Goal: Information Seeking & Learning: Find specific fact

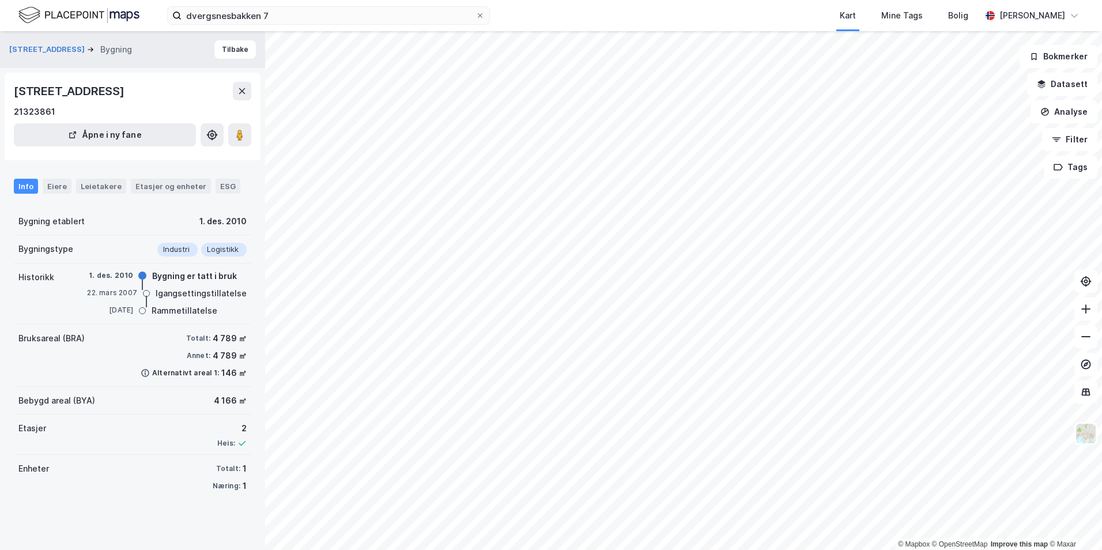
click at [127, 95] on div "[STREET_ADDRESS]" at bounding box center [70, 91] width 113 height 18
click at [65, 186] on div "Eiere" at bounding box center [57, 186] width 29 height 15
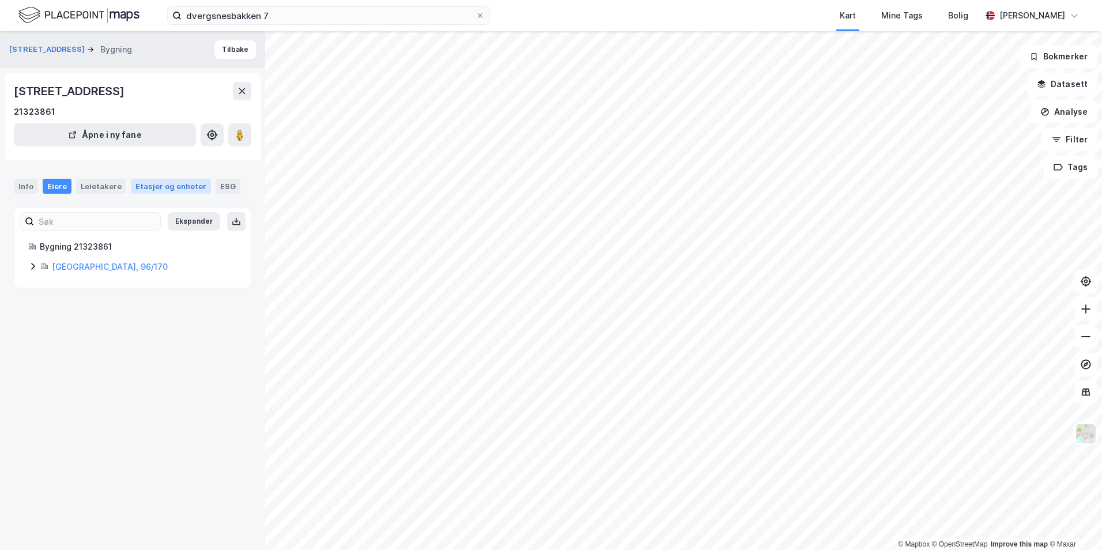
click at [140, 185] on div "Etasjer og enheter" at bounding box center [170, 186] width 71 height 10
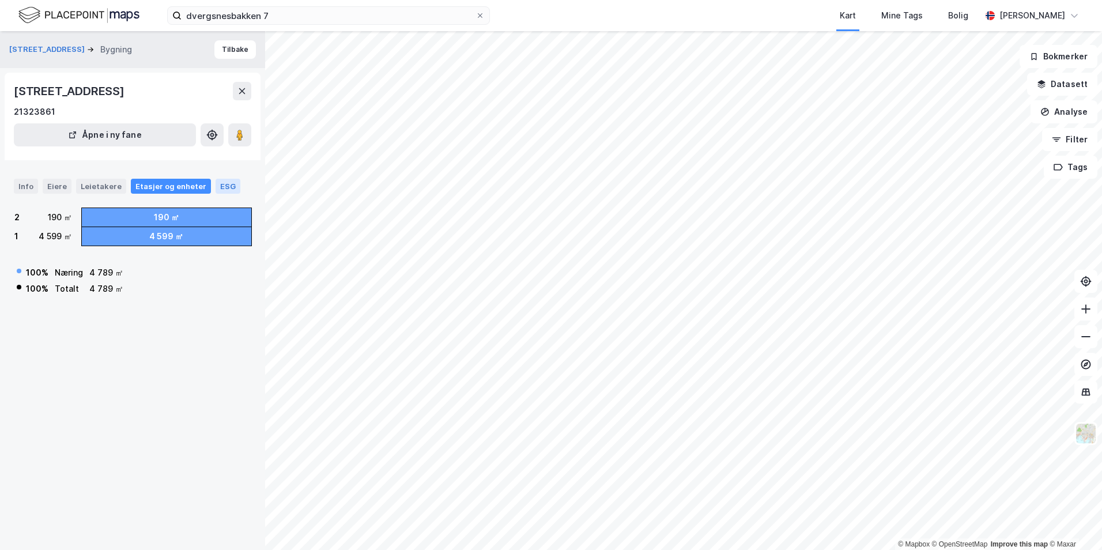
click at [216, 182] on div "ESG" at bounding box center [228, 186] width 25 height 15
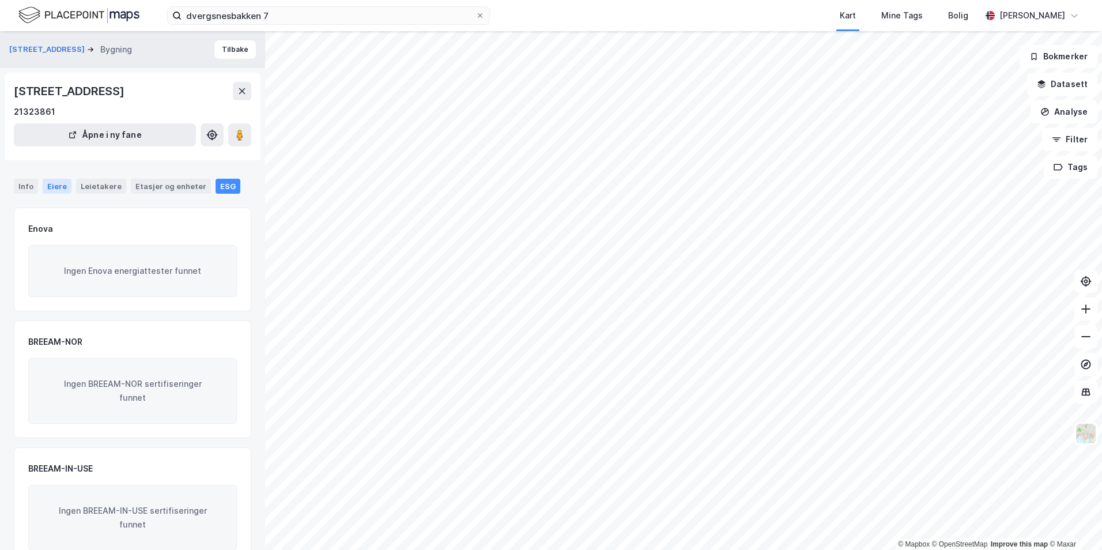
click at [43, 182] on div "Eiere" at bounding box center [57, 186] width 29 height 15
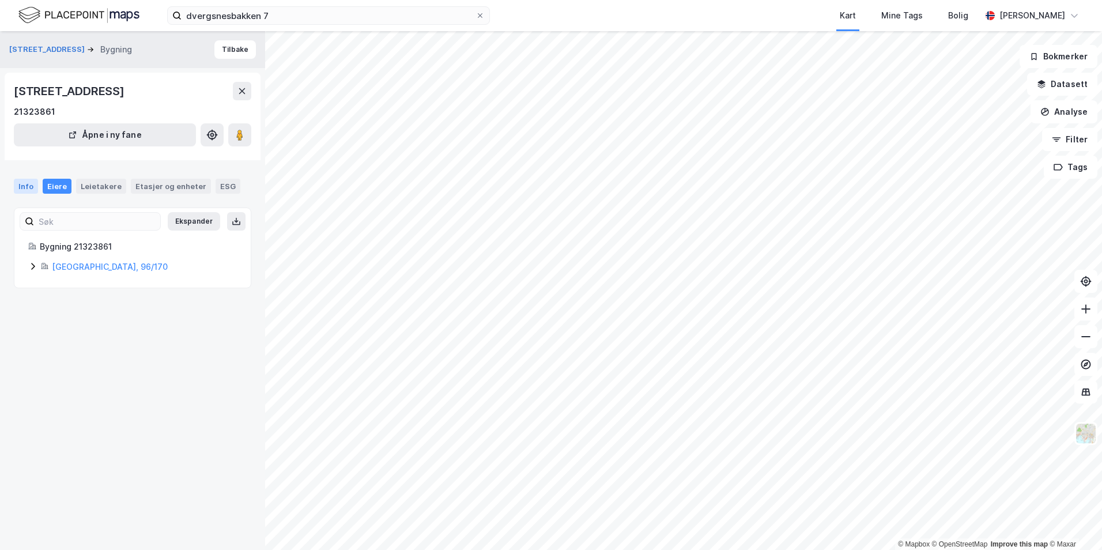
click at [28, 183] on div "Info" at bounding box center [26, 186] width 24 height 15
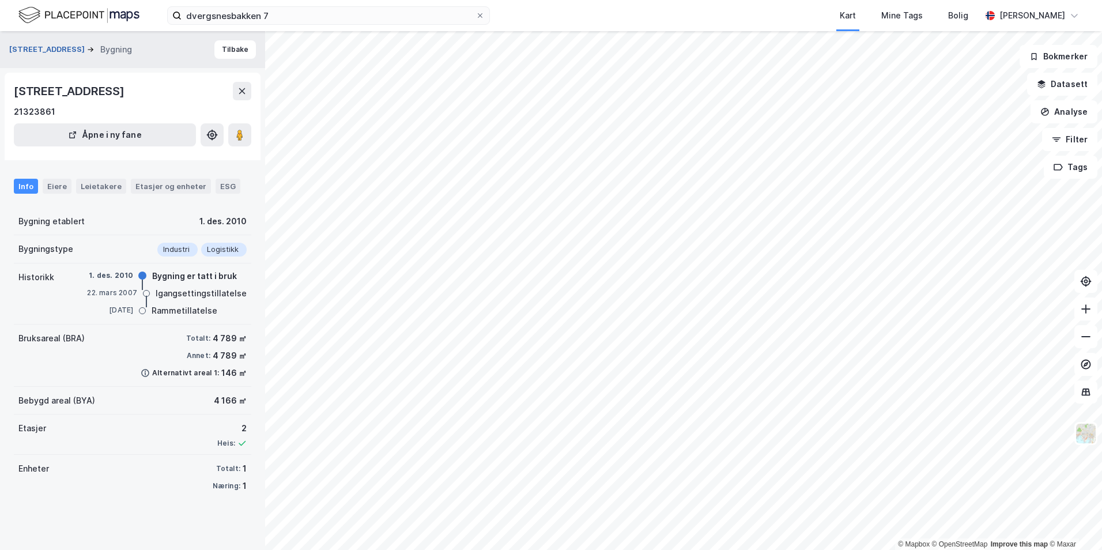
click at [61, 51] on button "[STREET_ADDRESS]" at bounding box center [48, 50] width 78 height 12
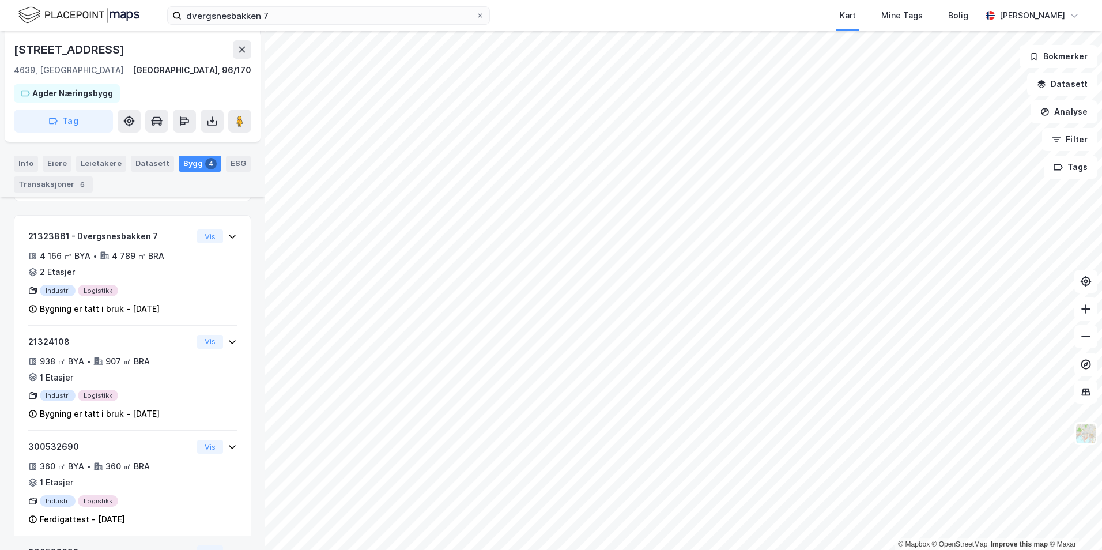
scroll to position [197, 0]
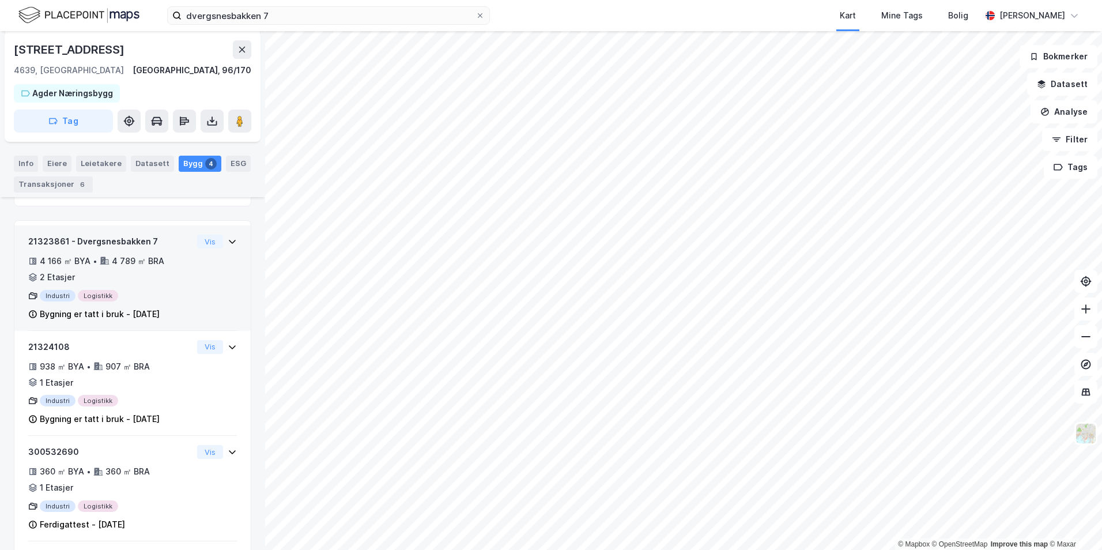
click at [197, 274] on div "21323861 - Dvergsnesbakken 7 4 166 ㎡ BYA • 4 789 ㎡ BRA • 2 Etasjer Industri Log…" at bounding box center [132, 283] width 209 height 96
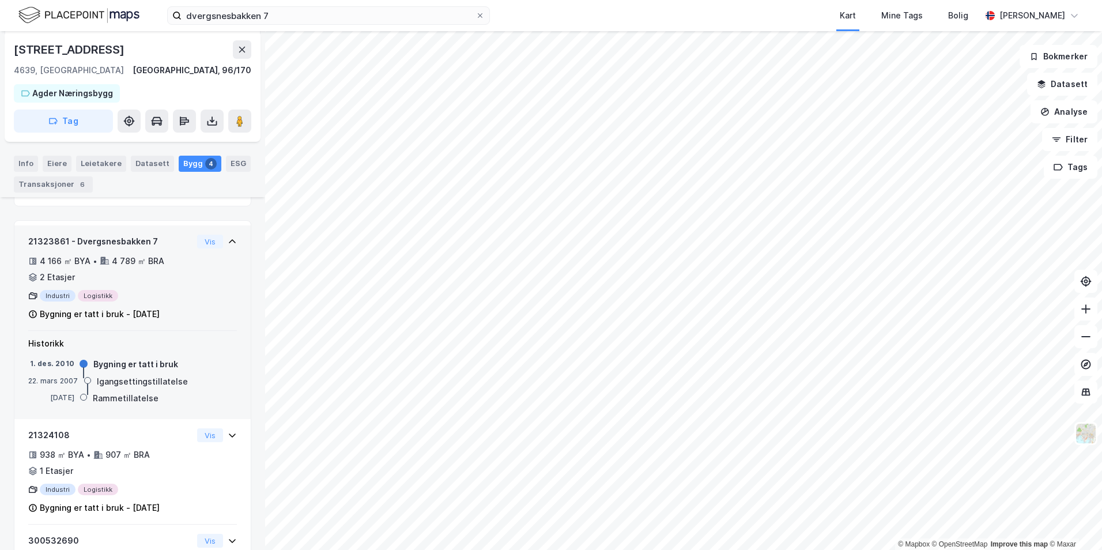
scroll to position [184, 0]
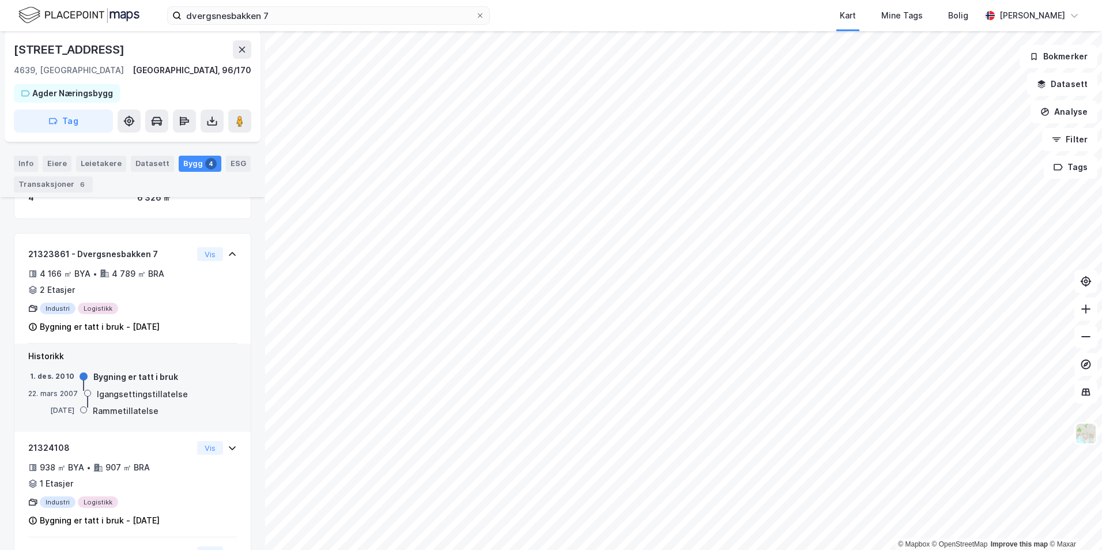
click at [109, 51] on div "[STREET_ADDRESS]" at bounding box center [70, 49] width 113 height 18
copy div "[STREET_ADDRESS]"
